Goal: Task Accomplishment & Management: Use online tool/utility

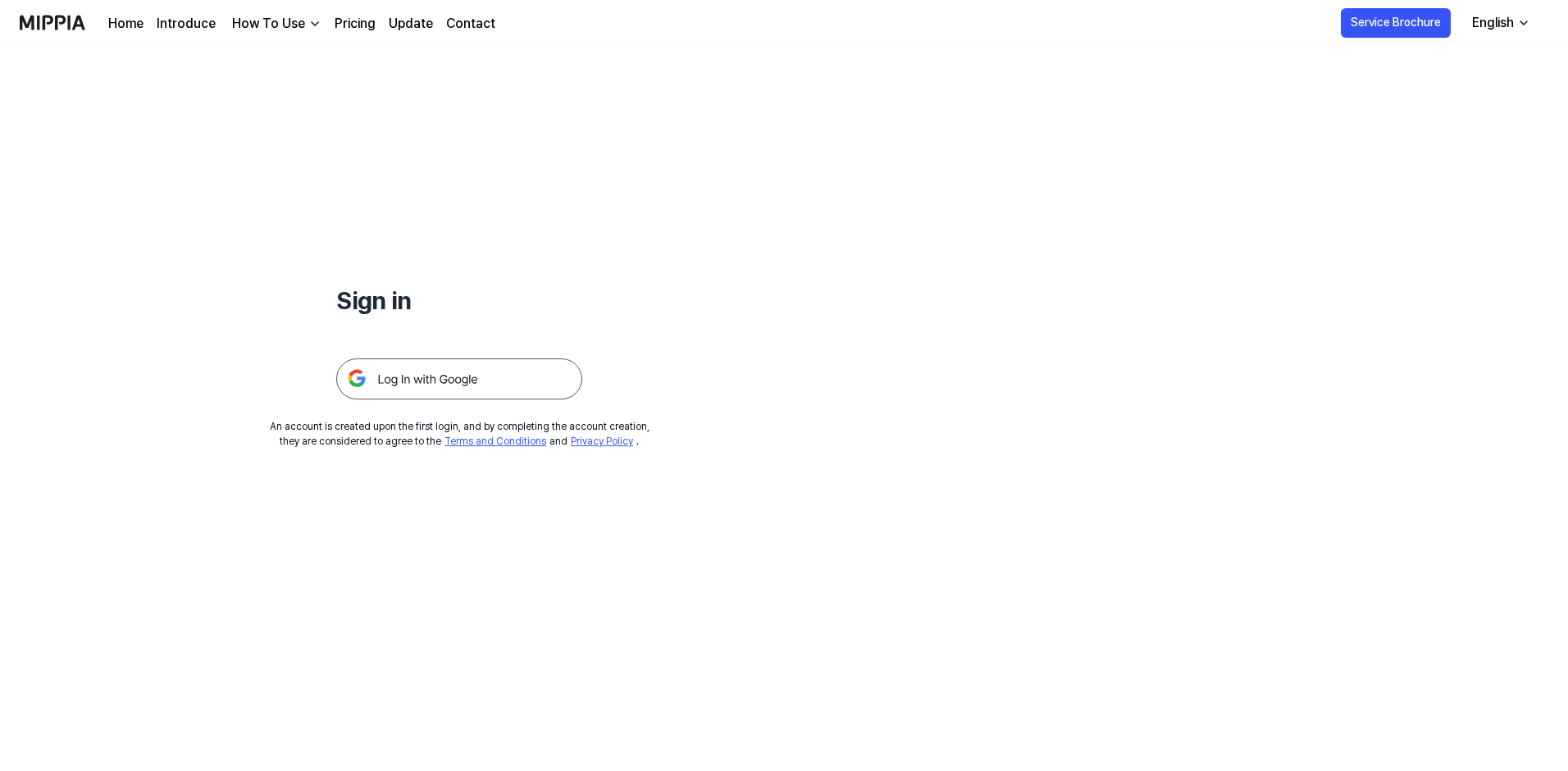
click at [442, 396] on img at bounding box center [459, 379] width 246 height 41
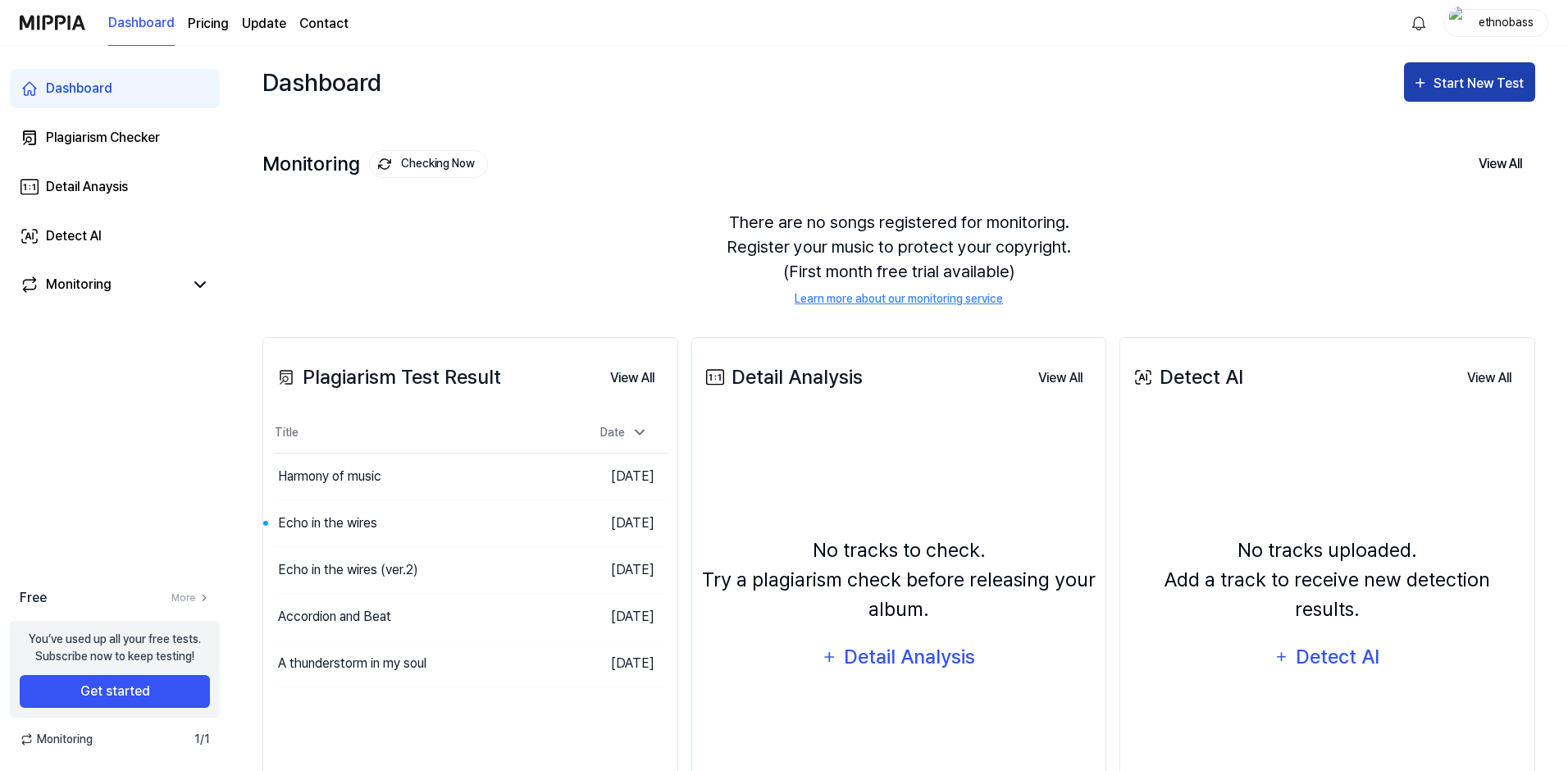
click at [1426, 85] on icon "button" at bounding box center [1421, 83] width 16 height 20
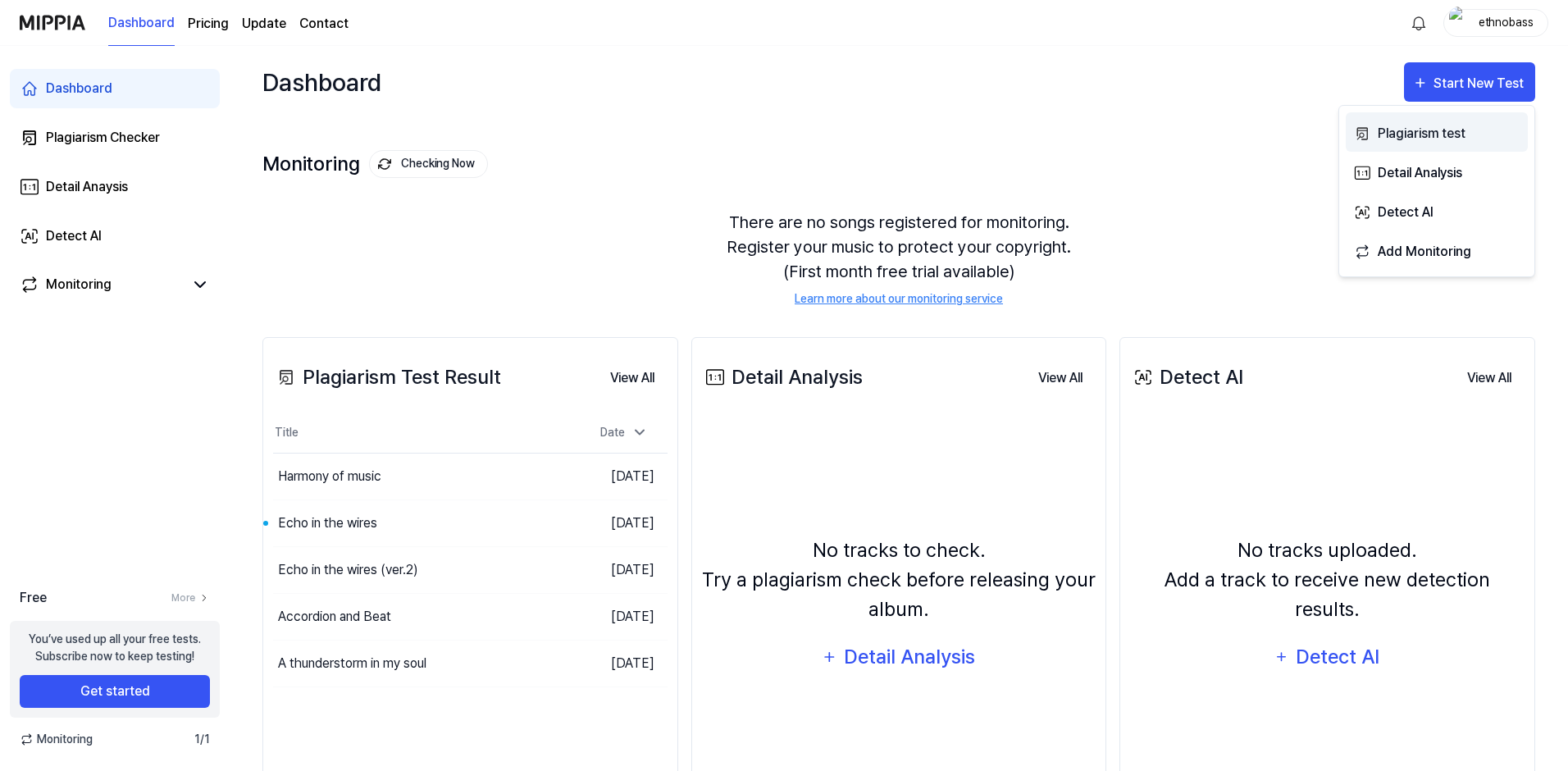
click at [1401, 130] on div "Plagiarism test" at bounding box center [1449, 133] width 142 height 21
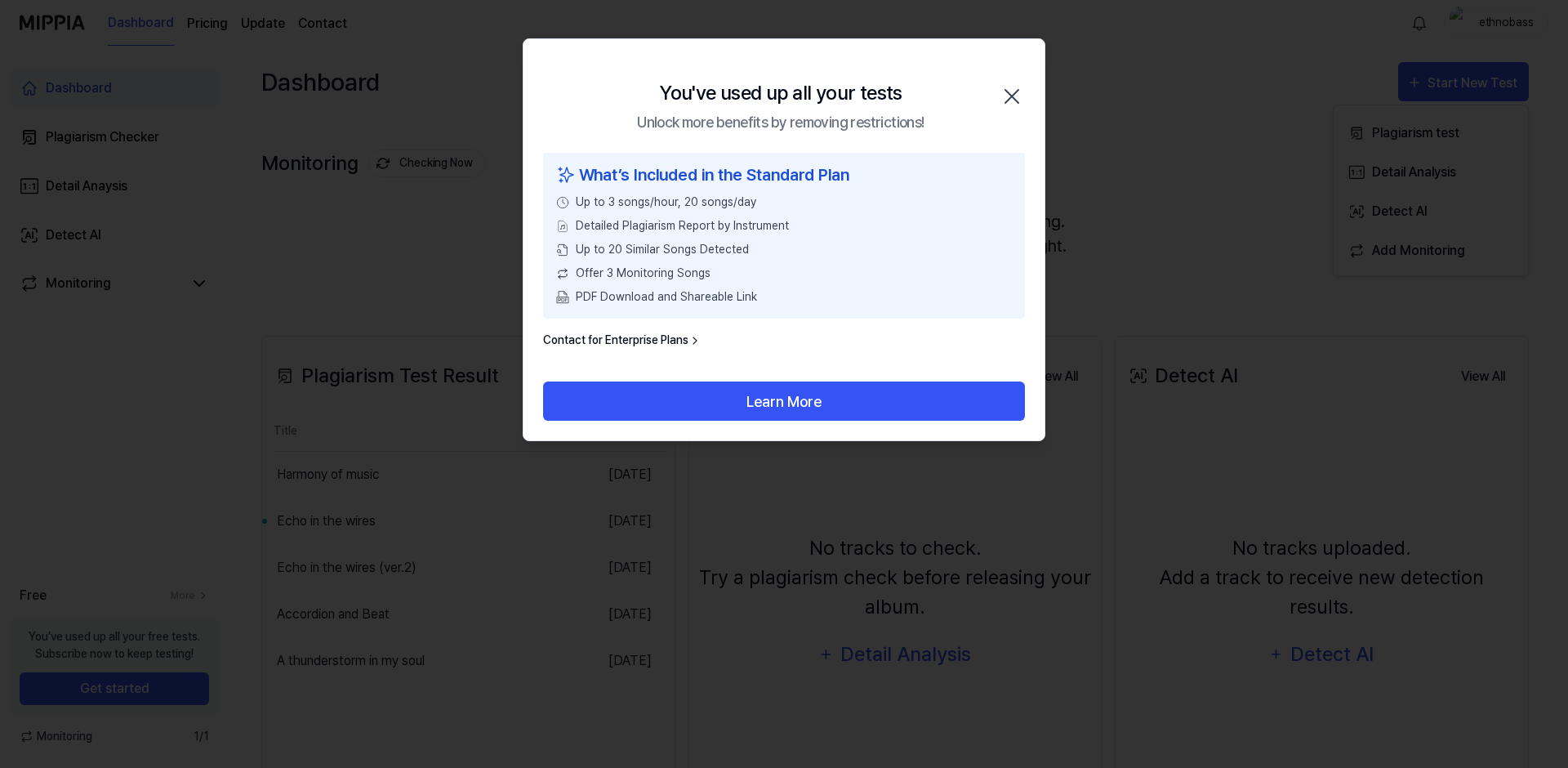
drag, startPoint x: 1013, startPoint y: 93, endPoint x: 994, endPoint y: 27, distance: 68.7
click at [1012, 93] on icon "button" at bounding box center [1012, 97] width 26 height 26
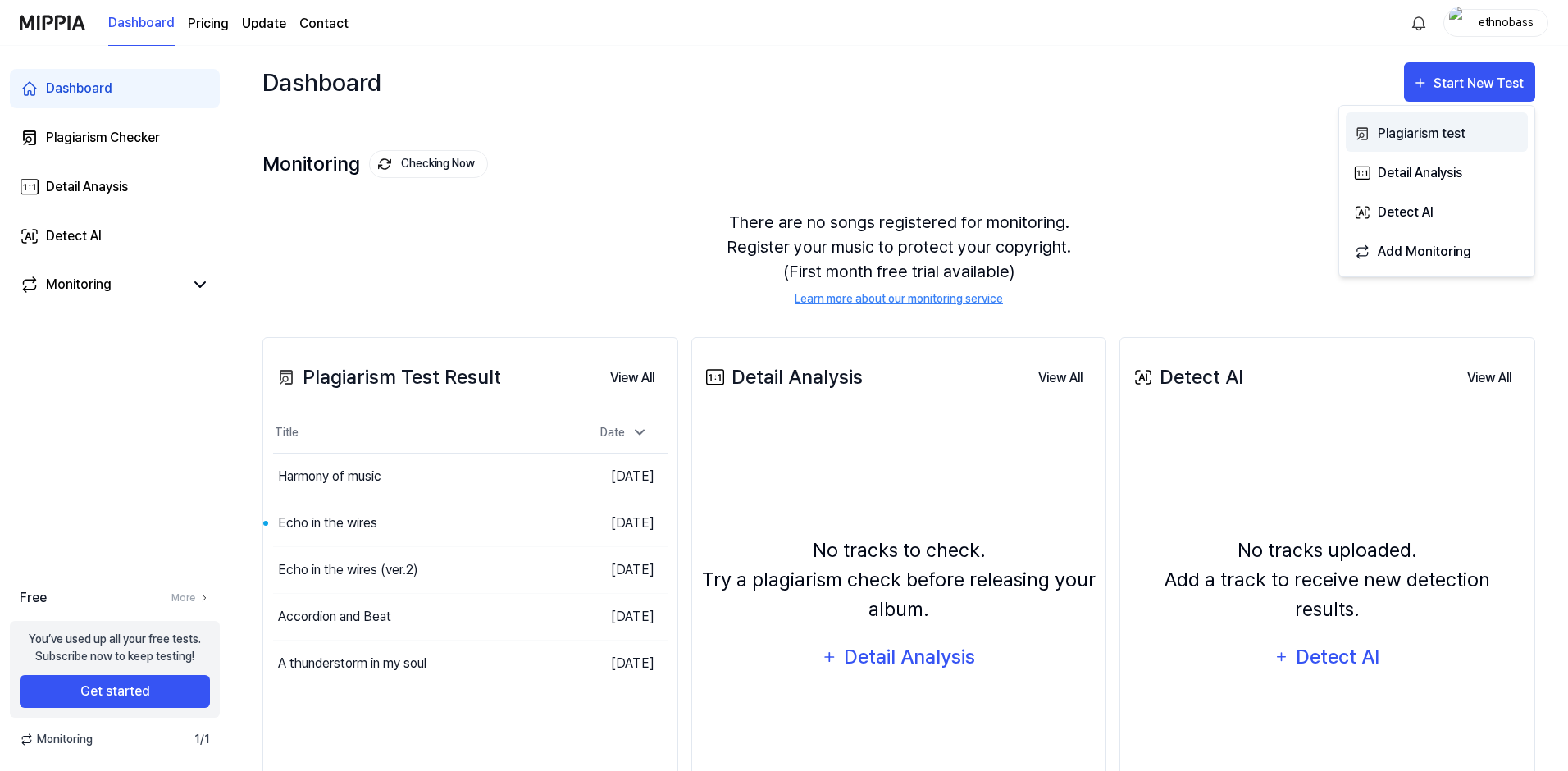
click at [1445, 138] on div "Plagiarism test" at bounding box center [1449, 133] width 142 height 21
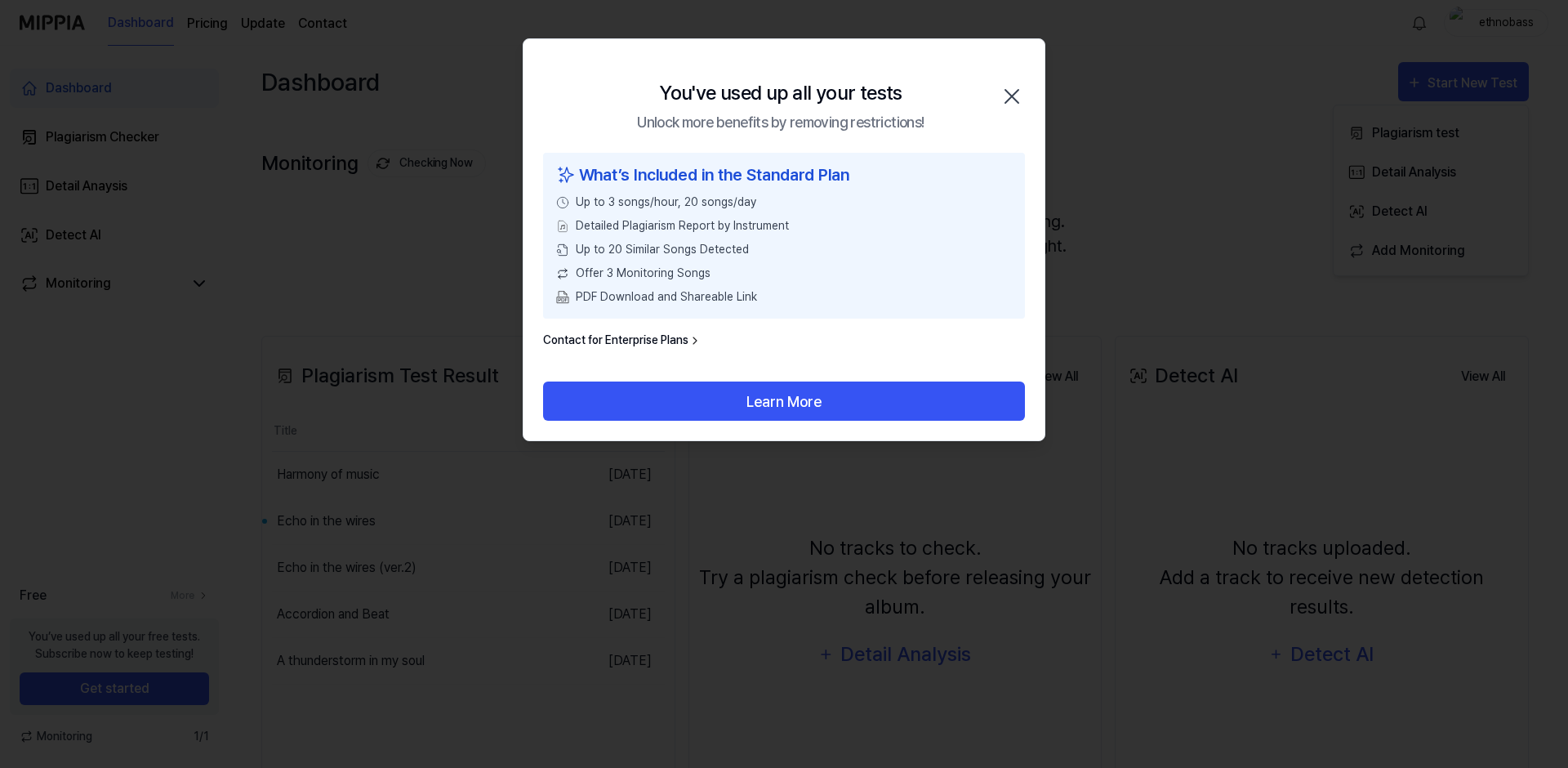
click at [1015, 98] on icon "button" at bounding box center [1012, 97] width 26 height 26
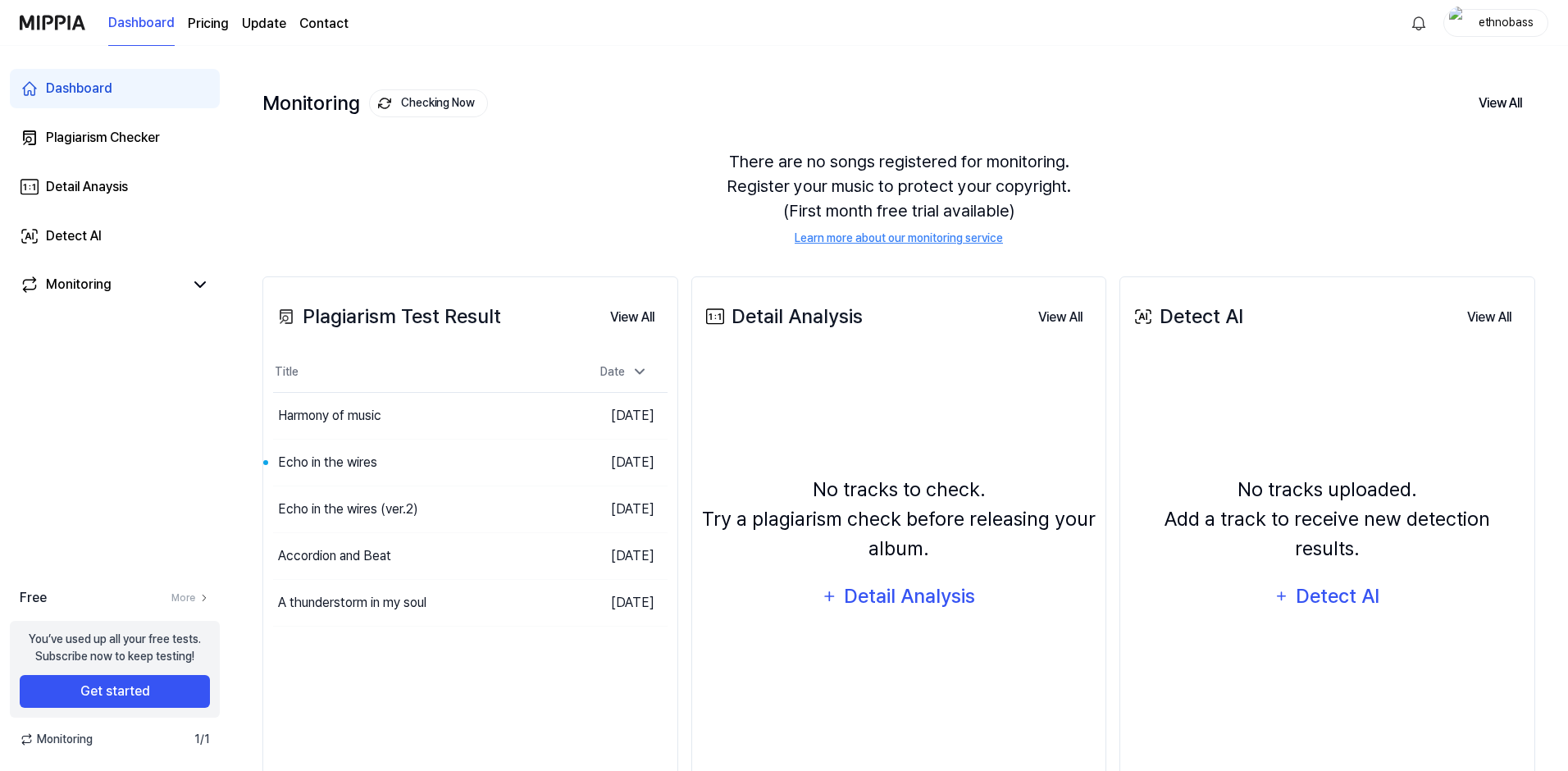
scroll to position [32, 0]
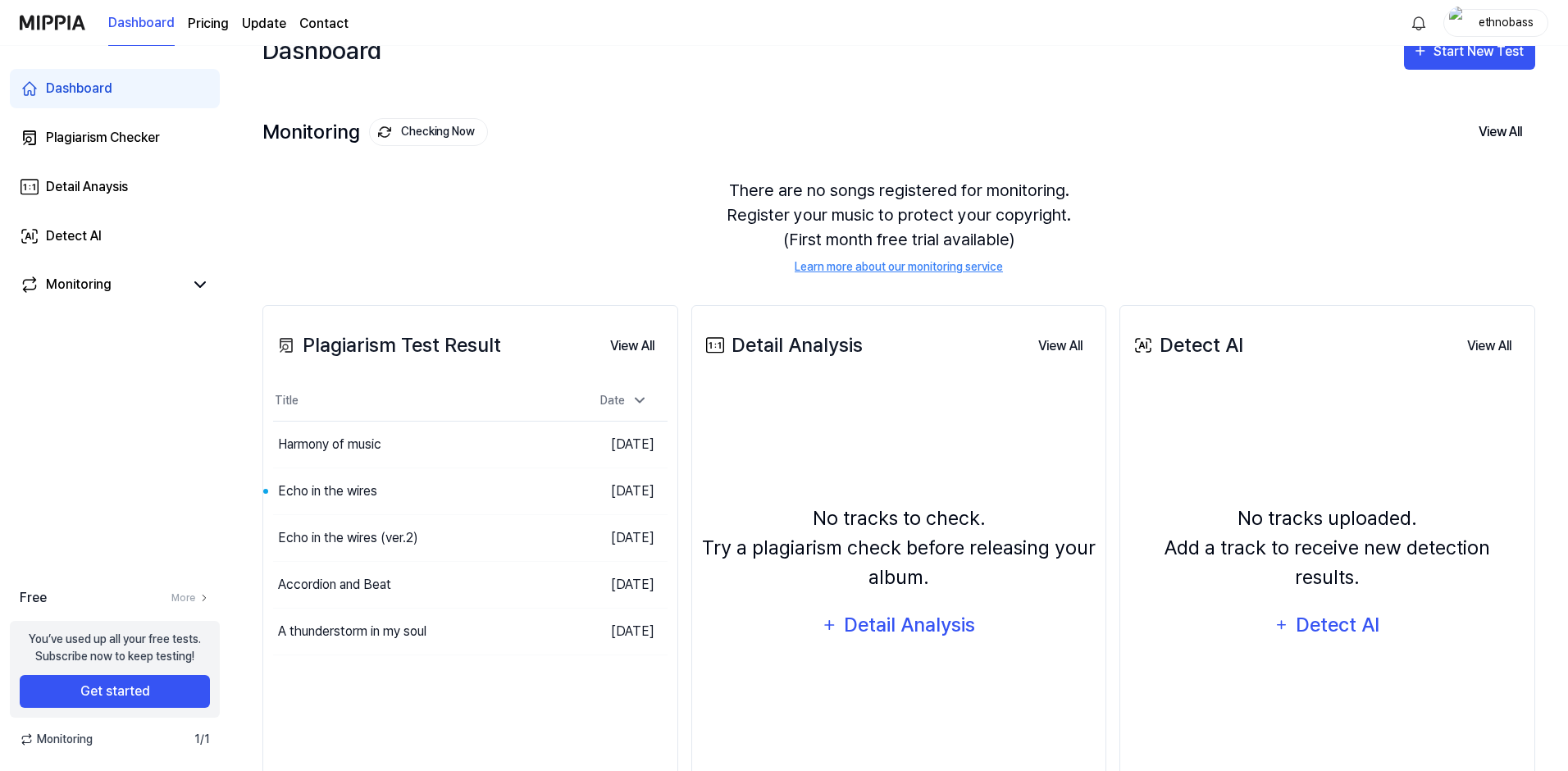
click at [1448, 123] on div "Monitoring Checking Now View All" at bounding box center [898, 132] width 1272 height 26
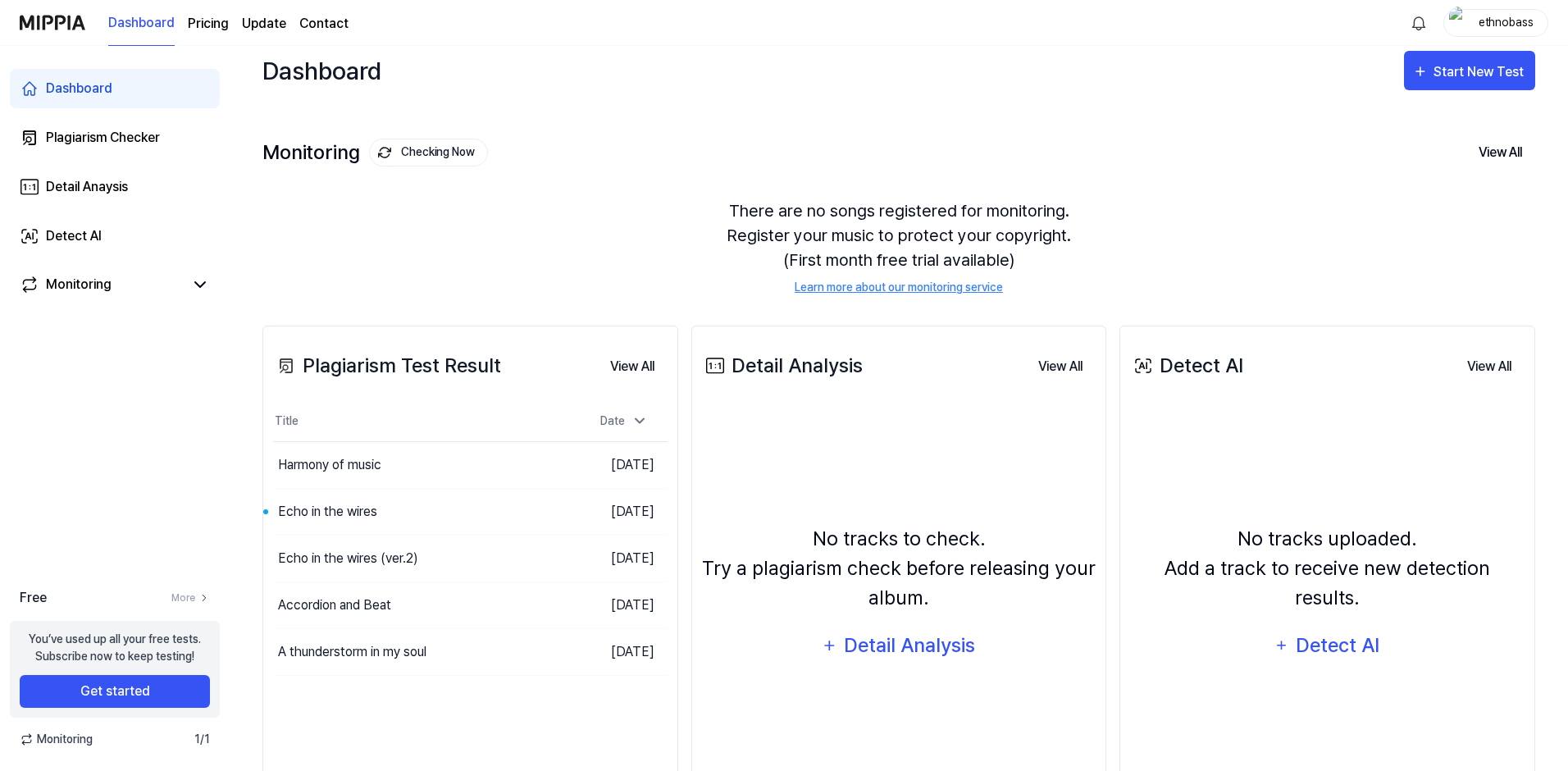
scroll to position [0, 0]
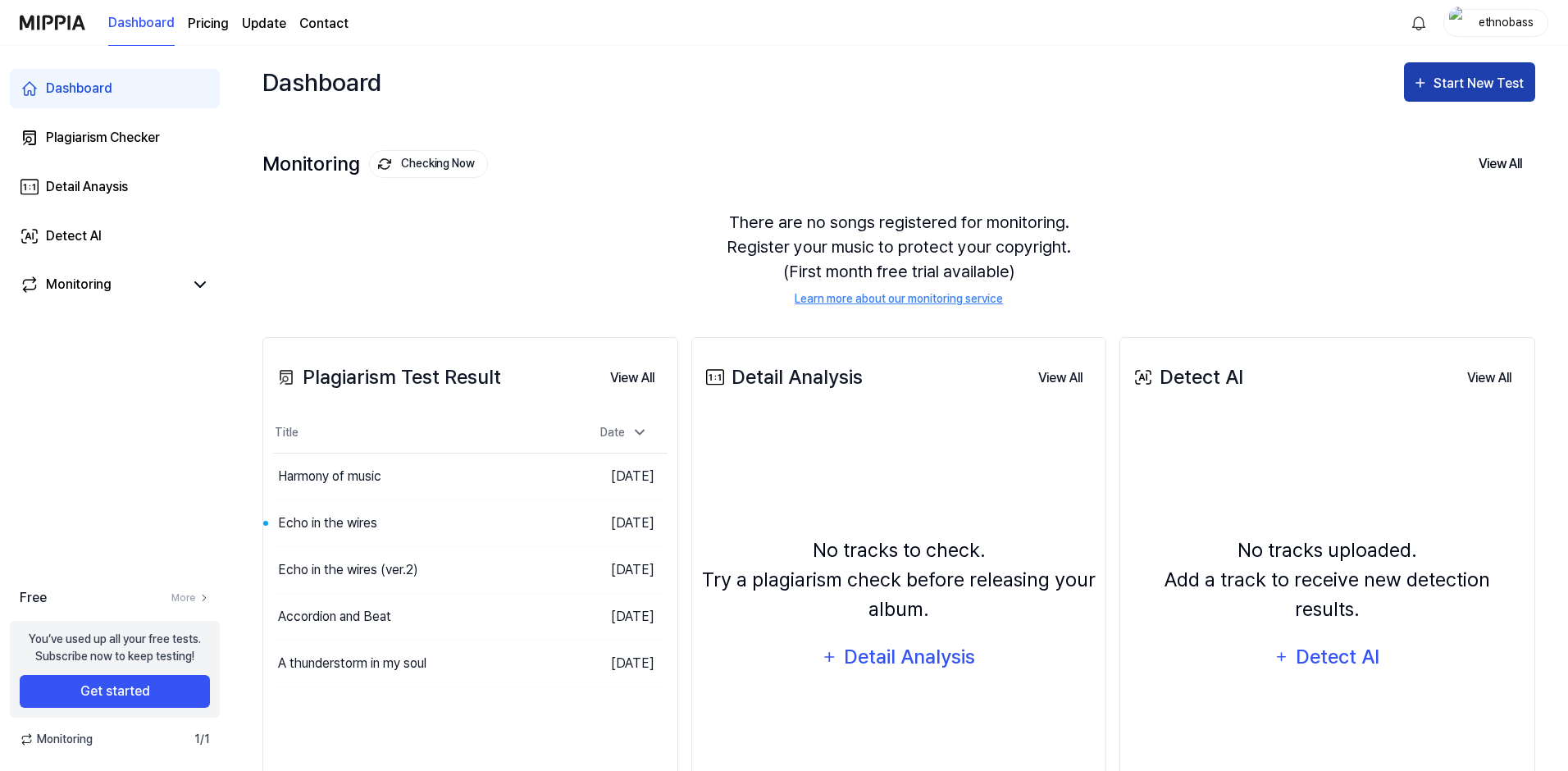
click at [1441, 89] on div "Start New Test" at bounding box center [1481, 84] width 94 height 21
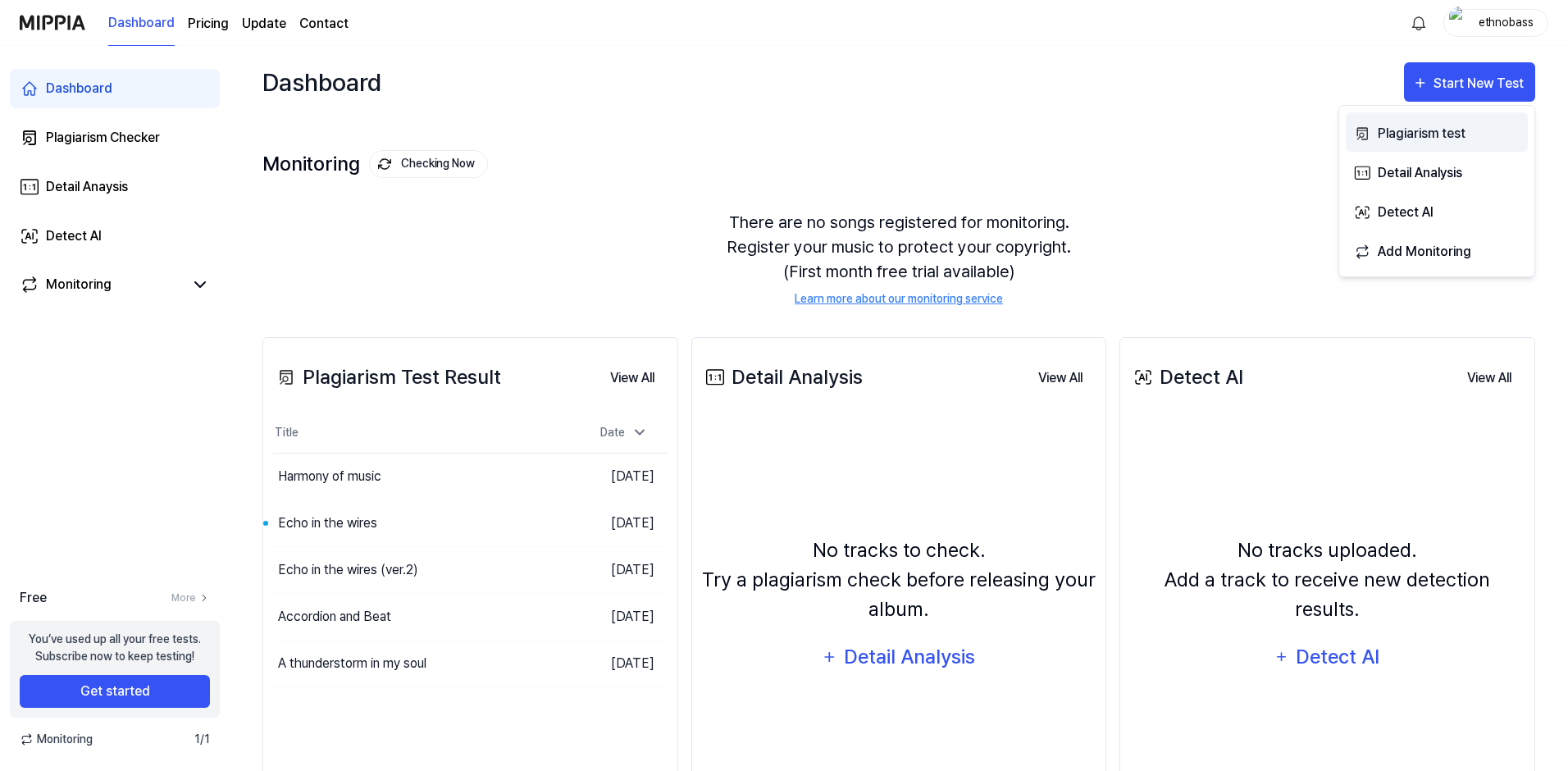
click at [1437, 140] on div "Plagiarism test" at bounding box center [1449, 133] width 142 height 21
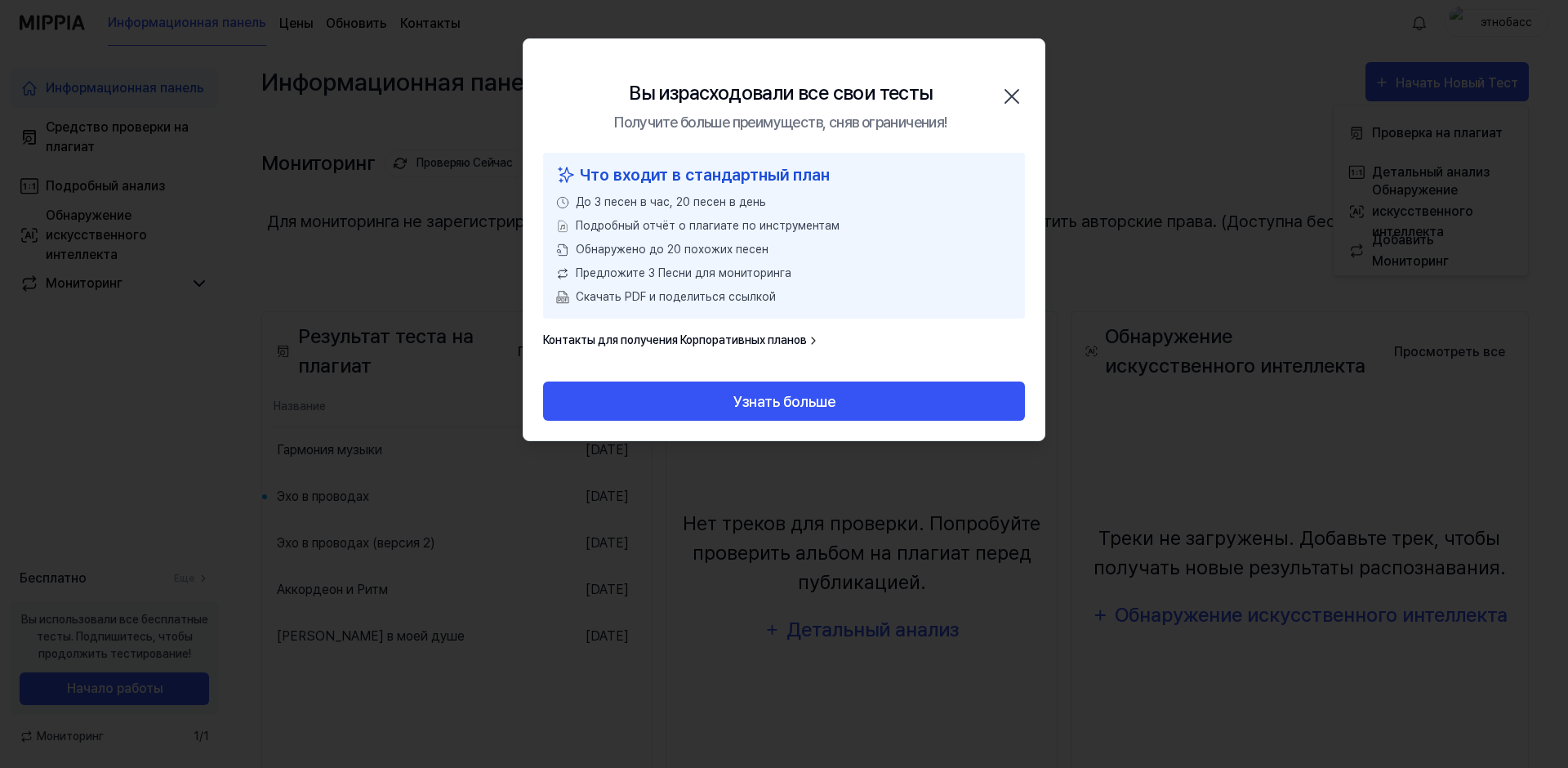
click at [1010, 95] on icon "button" at bounding box center [1012, 97] width 26 height 26
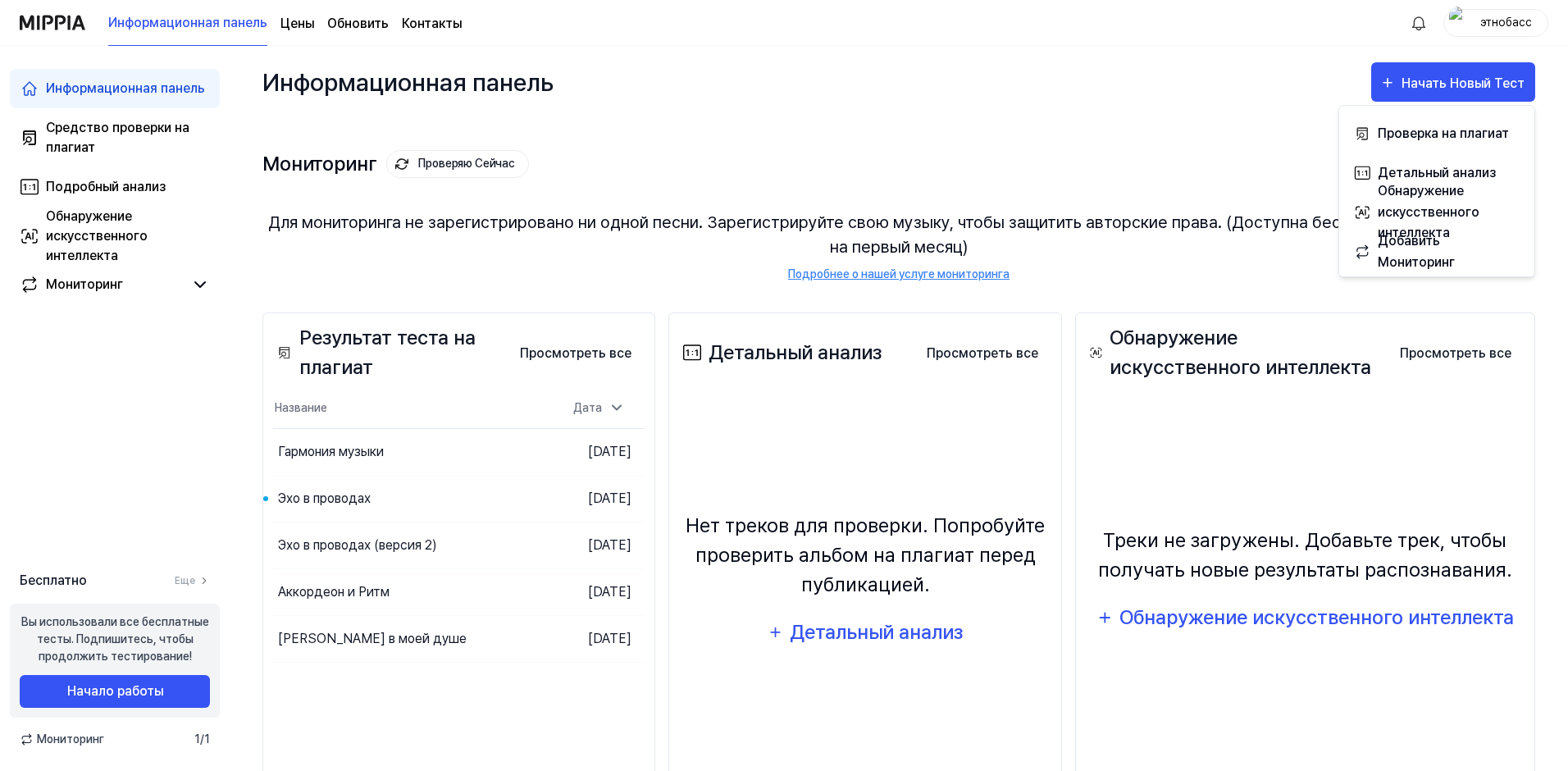
click at [1188, 262] on div "Для мониторинга не зарегистрировано ни одной песни. Зарегистрируйте свою музыку…" at bounding box center [898, 246] width 1272 height 112
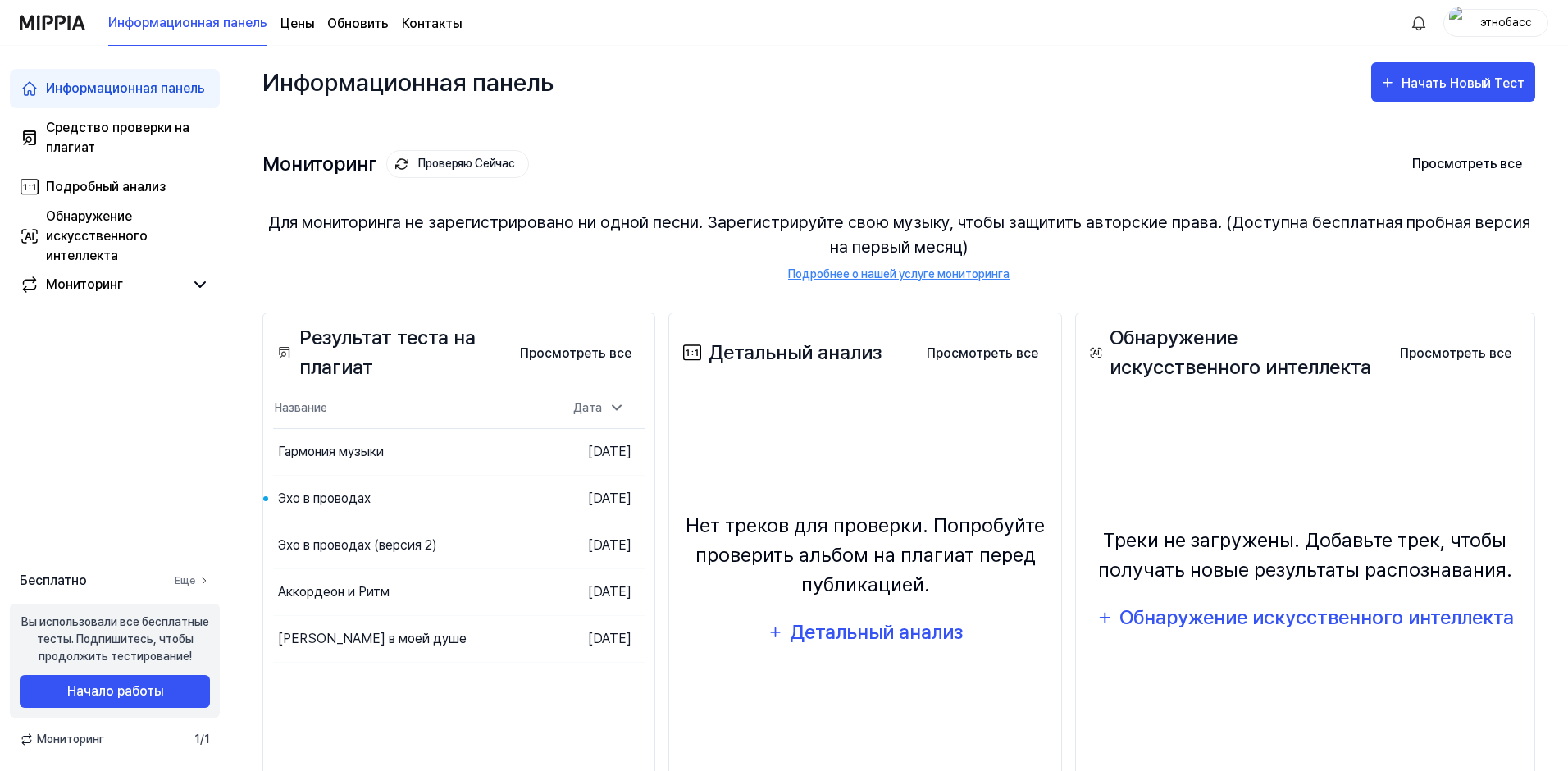
click at [194, 577] on link "Еще" at bounding box center [192, 581] width 35 height 15
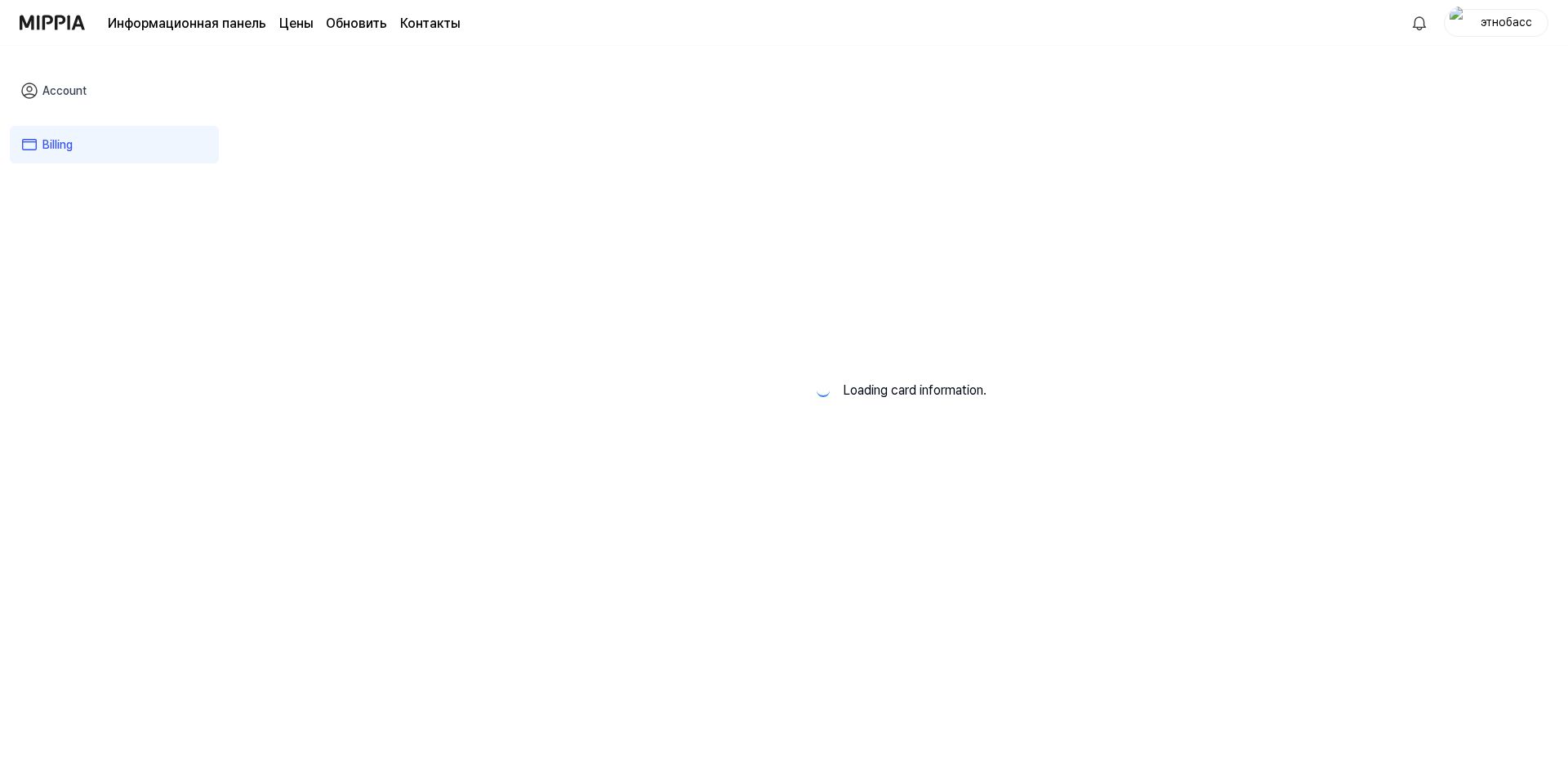
click at [192, 579] on div "Account Billing" at bounding box center [114, 409] width 229 height 725
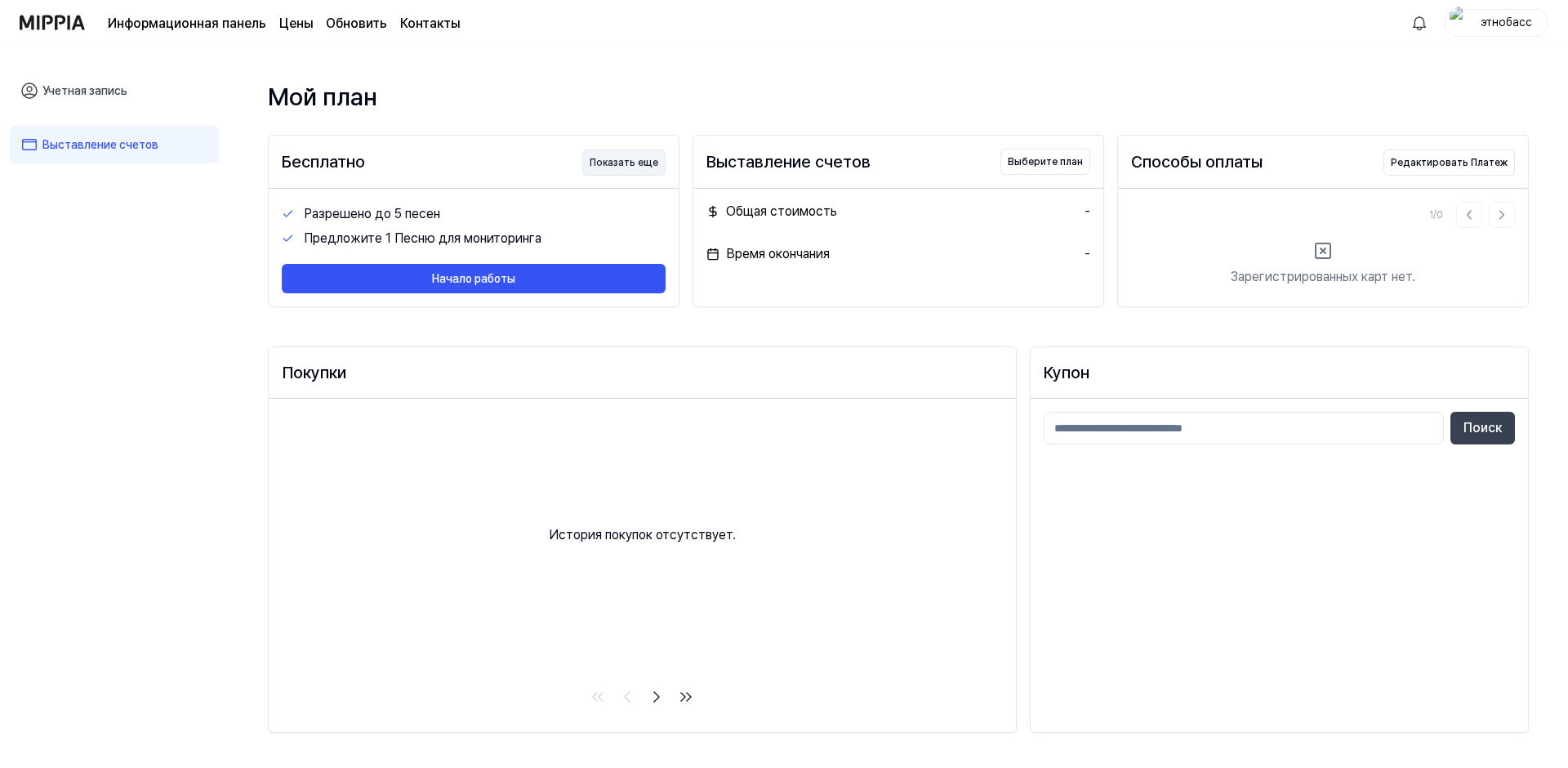
click at [640, 167] on button "Показать еще" at bounding box center [624, 162] width 84 height 26
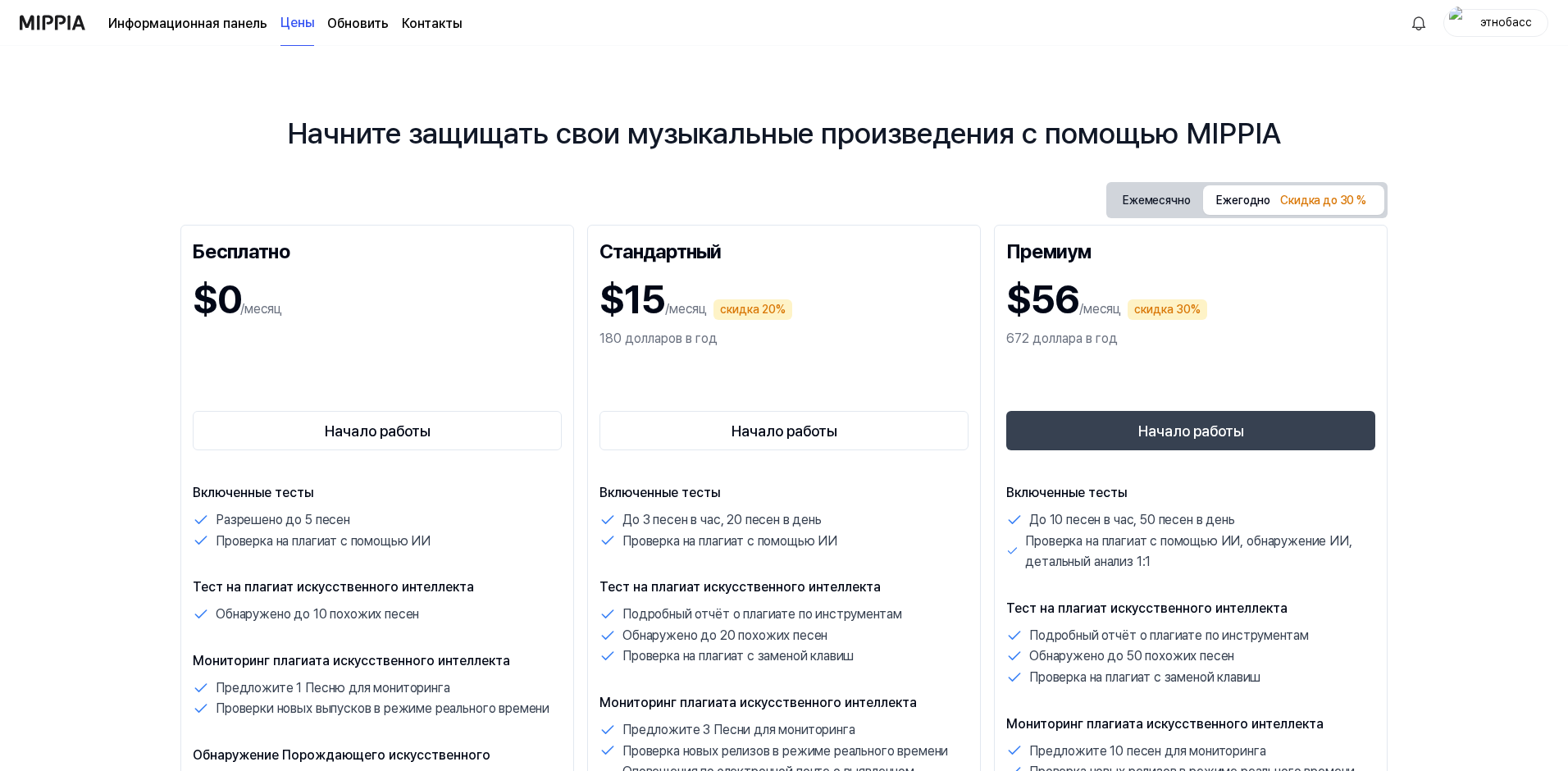
click at [1164, 204] on button "Ежемесячно" at bounding box center [1156, 200] width 94 height 30
